Goal: Task Accomplishment & Management: Use online tool/utility

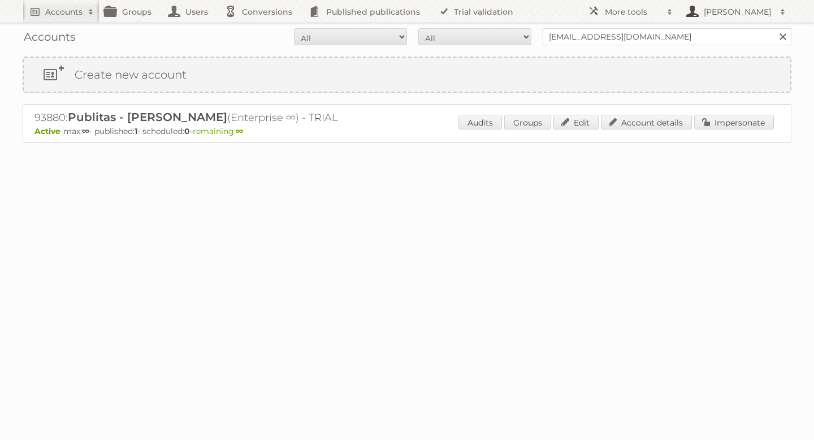
click at [723, 15] on h2 "[PERSON_NAME]" at bounding box center [738, 11] width 74 height 11
click at [642, 12] on h2 "More tools" at bounding box center [633, 11] width 57 height 11
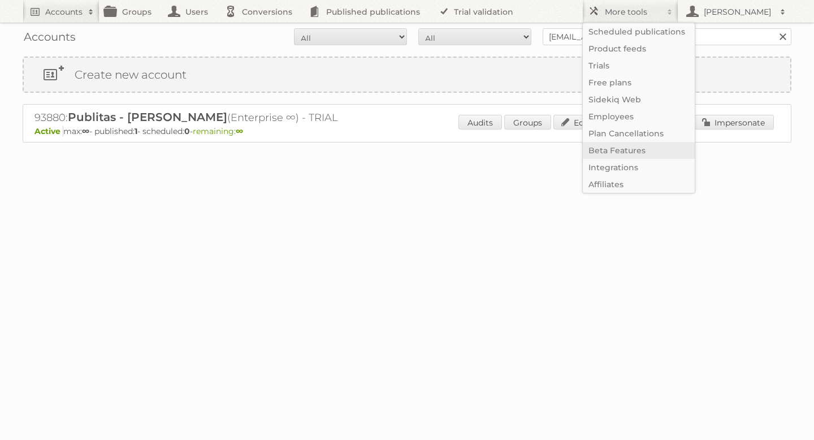
click at [618, 148] on link "Beta Features" at bounding box center [639, 150] width 112 height 17
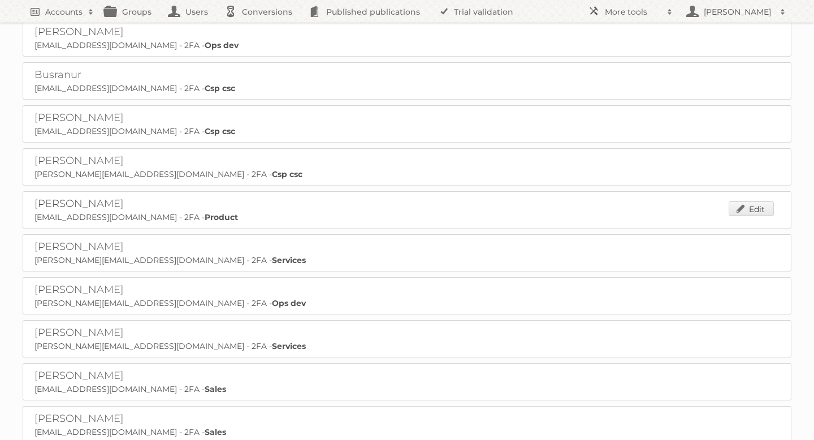
scroll to position [560, 0]
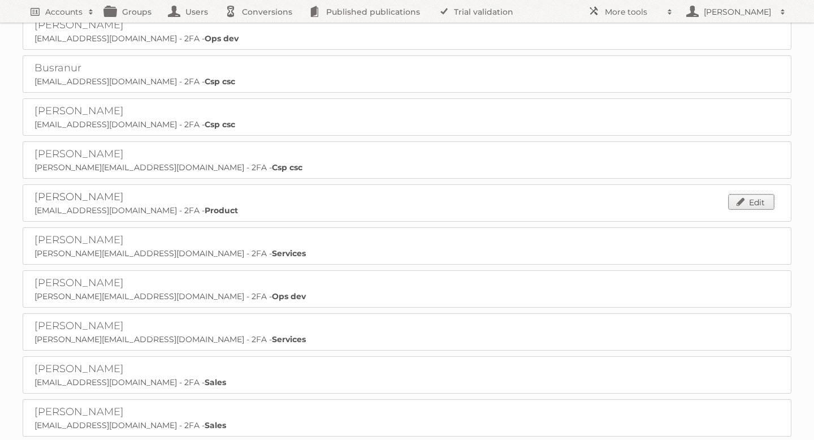
drag, startPoint x: 754, startPoint y: 193, endPoint x: 728, endPoint y: 192, distance: 25.5
click at [754, 195] on link "Edit" at bounding box center [751, 202] width 45 height 15
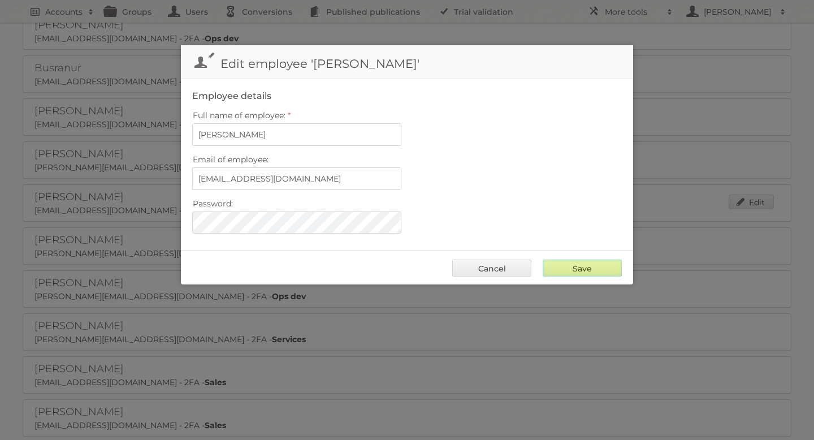
click at [581, 267] on input "Save" at bounding box center [582, 268] width 79 height 17
type input "..."
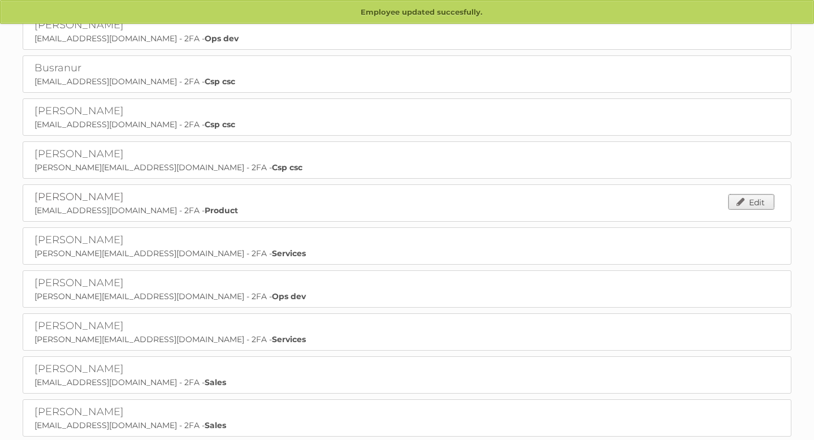
click at [748, 197] on link "Edit" at bounding box center [751, 202] width 45 height 15
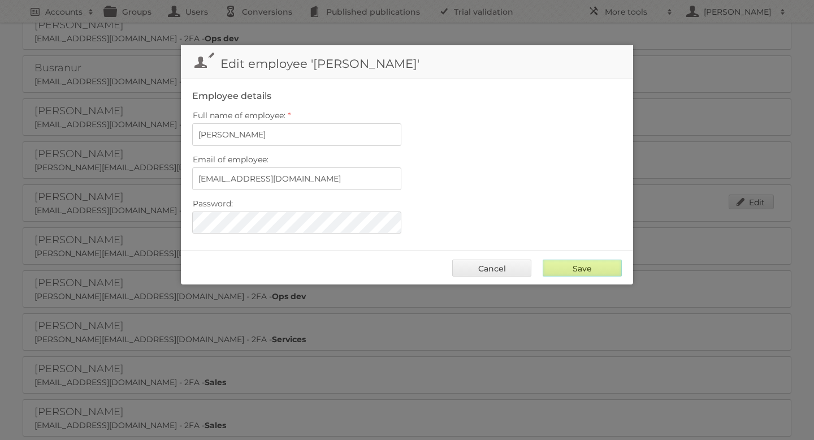
click at [580, 264] on input "Save" at bounding box center [582, 268] width 79 height 17
type input "..."
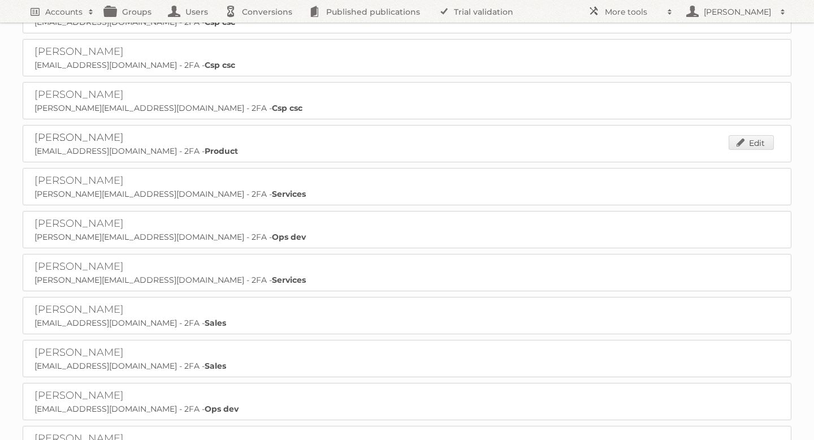
scroll to position [619, 0]
drag, startPoint x: 757, startPoint y: 135, endPoint x: 747, endPoint y: 135, distance: 9.6
click at [756, 136] on link "Edit" at bounding box center [751, 143] width 45 height 15
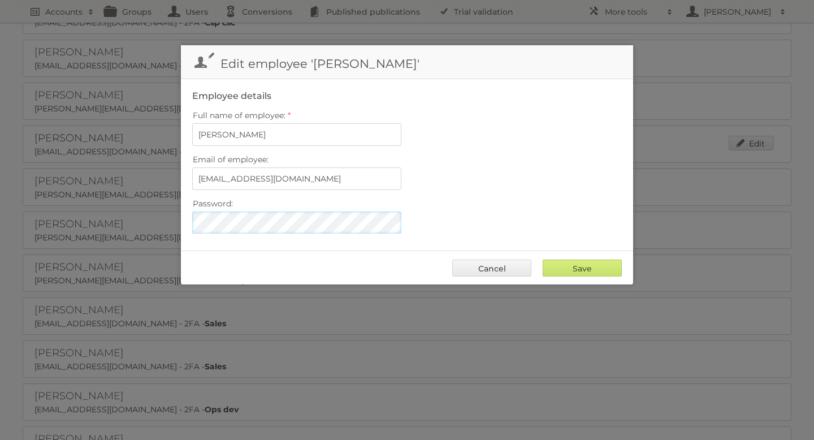
click at [192, 212] on div at bounding box center [192, 212] width 0 height 0
click at [580, 266] on input "Save" at bounding box center [582, 268] width 79 height 17
type input "..."
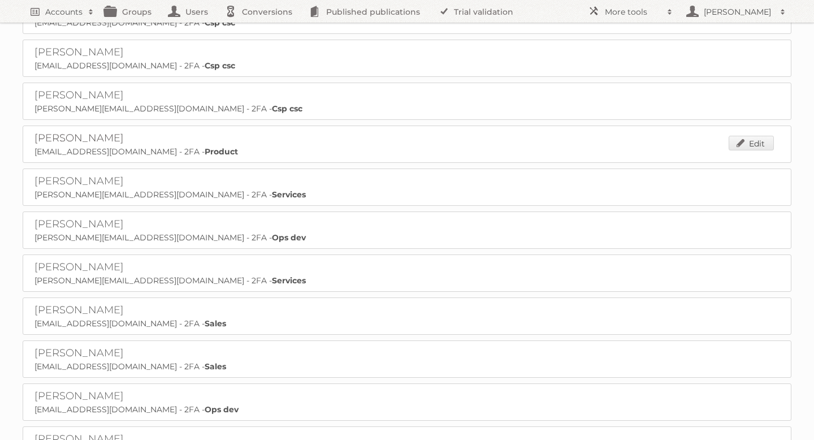
scroll to position [619, 0]
click at [738, 135] on link "Edit" at bounding box center [751, 142] width 45 height 15
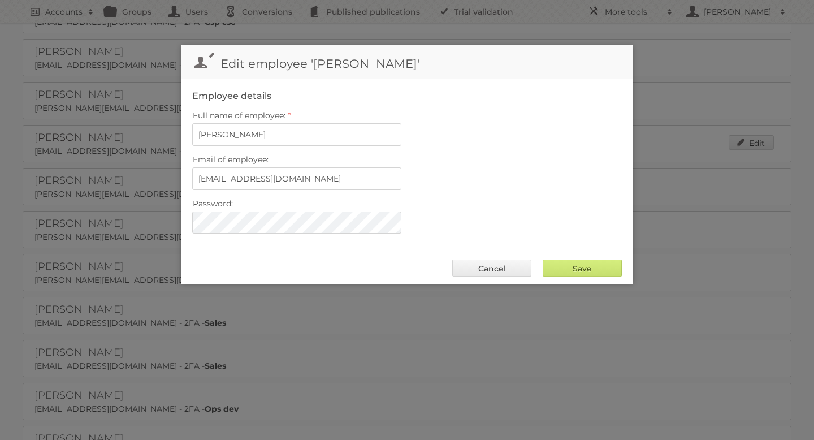
click at [508, 169] on div "Email of employee: d.kraucuka@publitas.com" at bounding box center [407, 171] width 430 height 38
click at [543, 205] on label "Password:" at bounding box center [407, 204] width 430 height 16
click at [585, 261] on input "Save" at bounding box center [582, 268] width 79 height 17
type input "..."
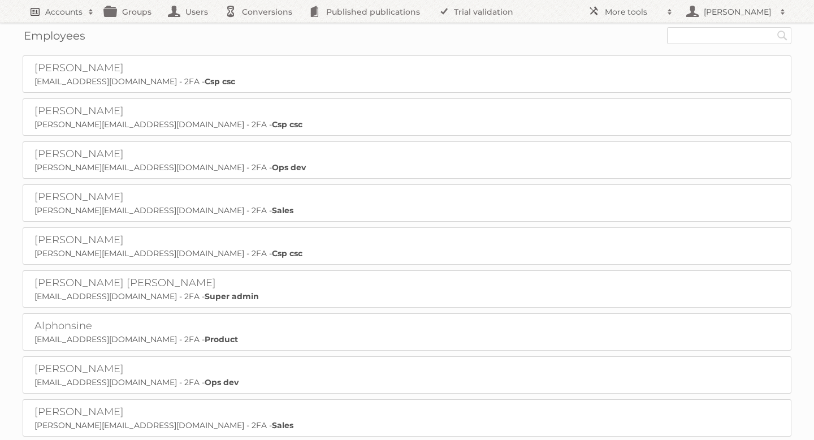
scroll to position [1, 0]
click at [64, 14] on h2 "Accounts" at bounding box center [63, 11] width 37 height 11
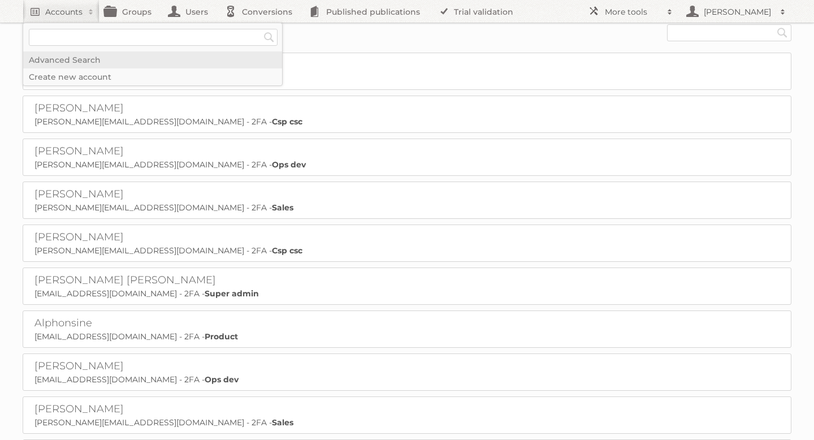
click at [66, 58] on link "Advanced Search" at bounding box center [152, 59] width 259 height 17
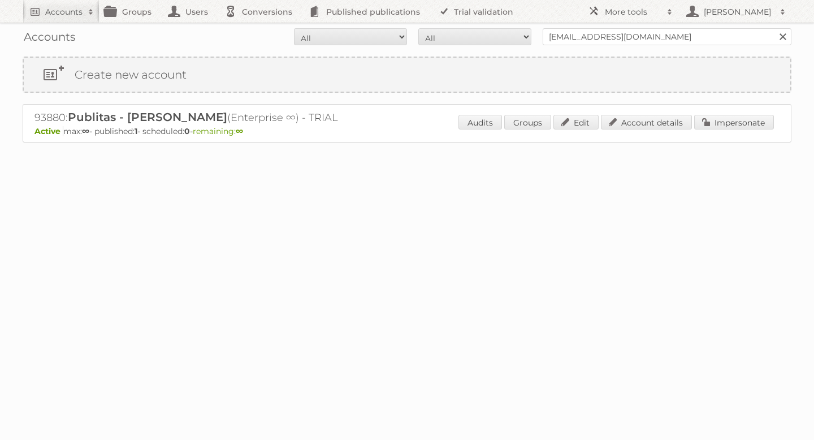
click at [785, 36] on link at bounding box center [783, 36] width 17 height 17
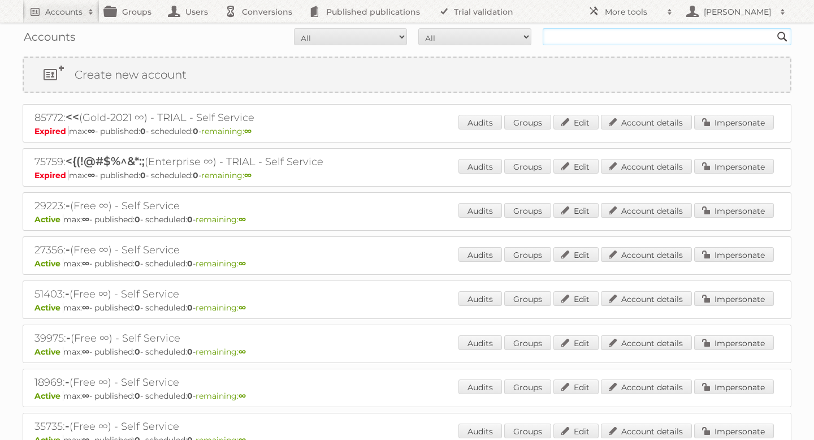
click at [569, 39] on input "text" at bounding box center [667, 36] width 249 height 17
type input "alphonsine"
click at [774, 27] on input "Search" at bounding box center [782, 35] width 17 height 17
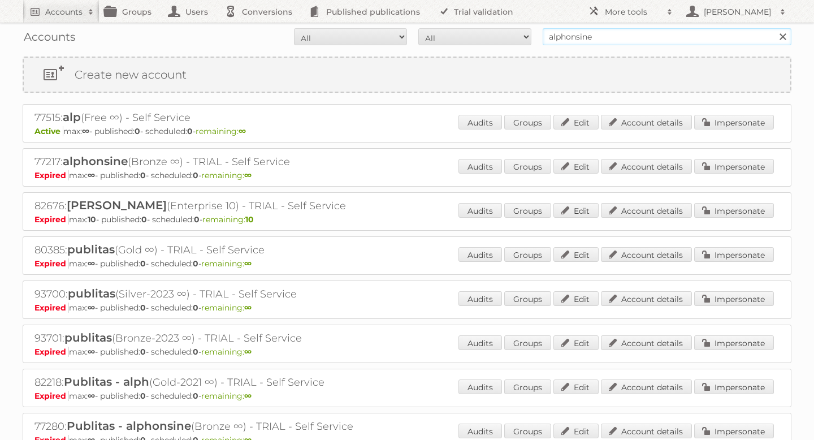
click at [615, 36] on input "alphonsine" at bounding box center [667, 36] width 249 height 17
drag, startPoint x: 615, startPoint y: 36, endPoint x: 556, endPoint y: 34, distance: 58.3
click at [554, 34] on input "alphonsine" at bounding box center [667, 36] width 249 height 17
type input "[EMAIL_ADDRESS][DOMAIN_NAME]"
click at [774, 28] on input "Search" at bounding box center [782, 36] width 17 height 17
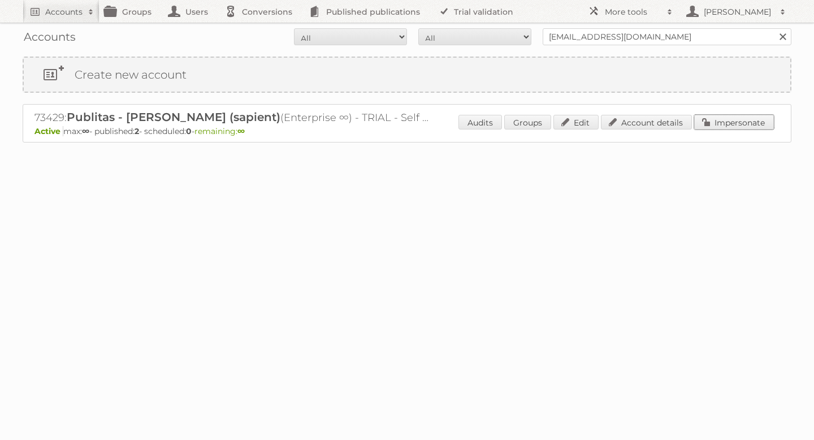
click at [742, 126] on link "Impersonate" at bounding box center [734, 122] width 80 height 15
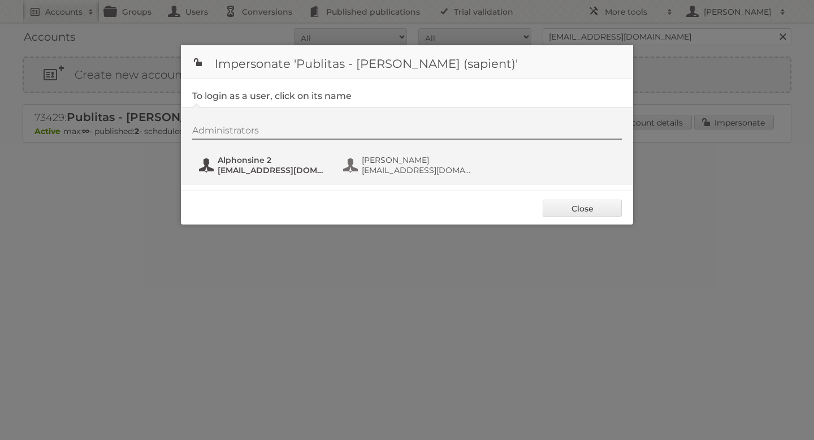
click at [283, 169] on span "[EMAIL_ADDRESS][DOMAIN_NAME]" at bounding box center [273, 170] width 110 height 10
